Goal: Task Accomplishment & Management: Manage account settings

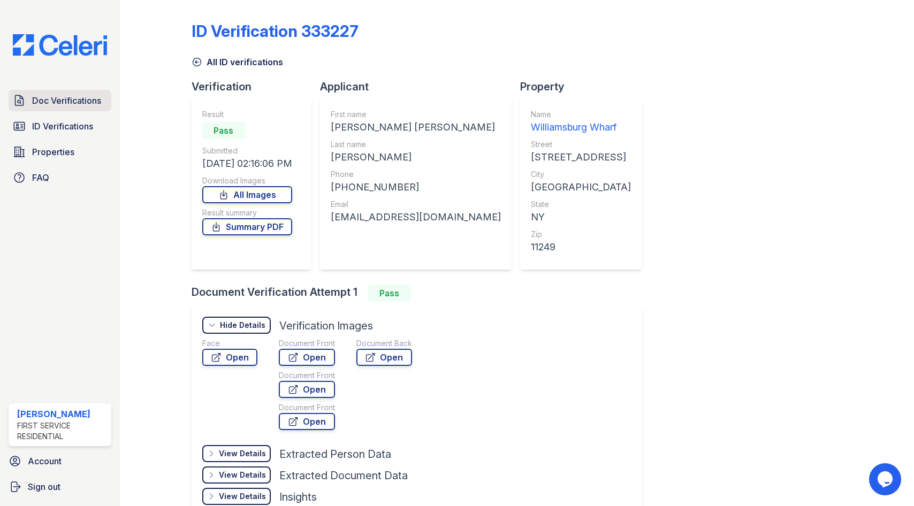
click at [81, 98] on span "Doc Verifications" at bounding box center [66, 100] width 69 height 13
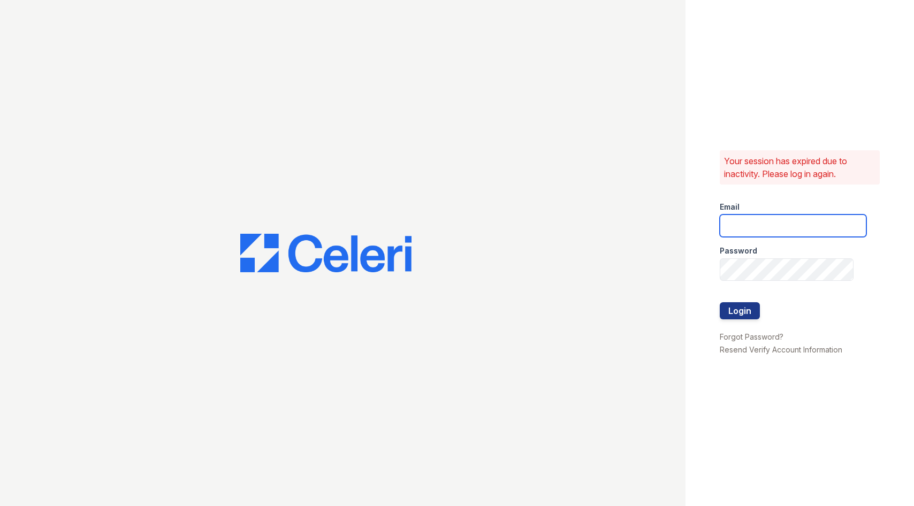
type input "[PERSON_NAME][EMAIL_ADDRESS][PERSON_NAME][PERSON_NAME][DOMAIN_NAME]"
click at [749, 309] on button "Login" at bounding box center [740, 310] width 40 height 17
